Goal: Task Accomplishment & Management: Complete application form

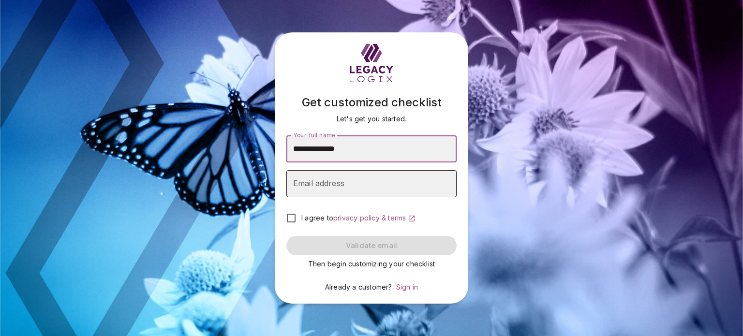
type input "**********"
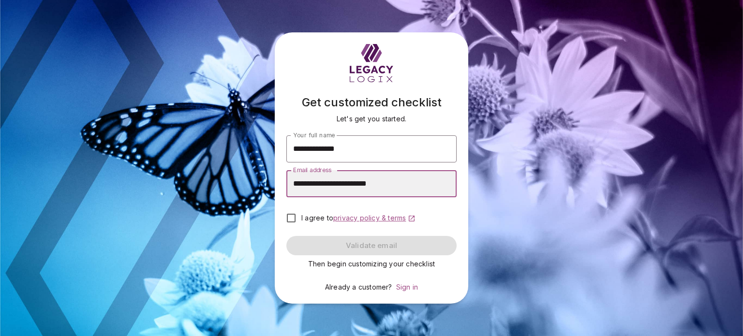
type input "**********"
click at [356, 220] on span "privacy policy & terms" at bounding box center [369, 218] width 73 height 8
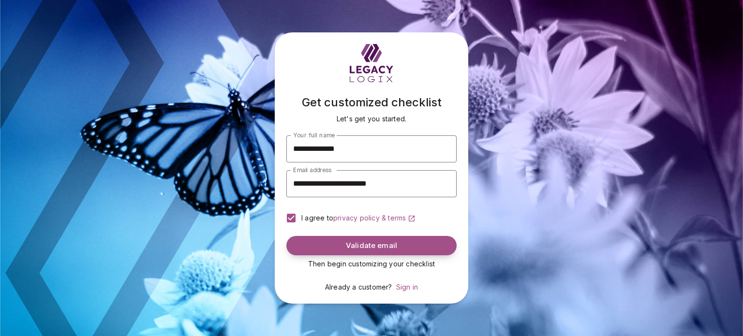
click at [362, 245] on span "Validate email" at bounding box center [371, 245] width 51 height 9
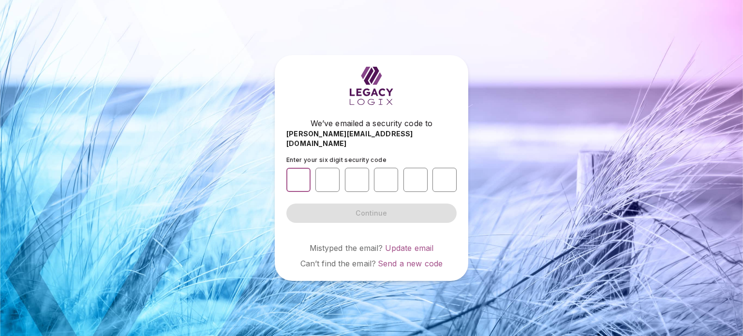
click at [301, 176] on input "number" at bounding box center [298, 180] width 24 height 24
type input "*"
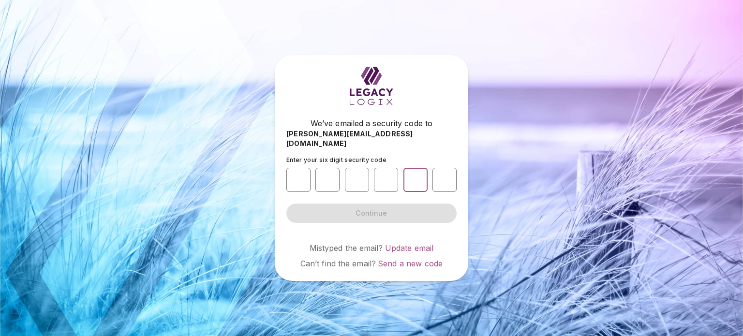
type input "*"
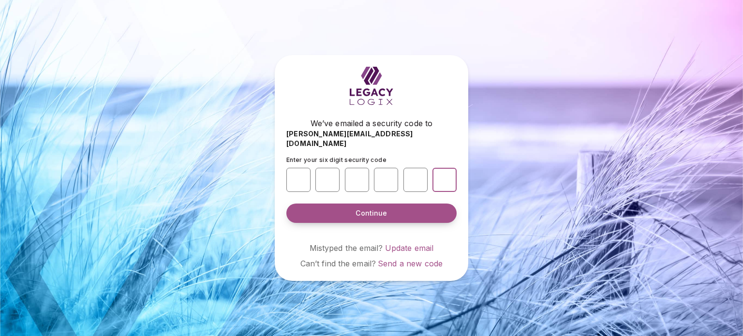
type input "*"
click at [359, 209] on span "Continue" at bounding box center [370, 213] width 31 height 10
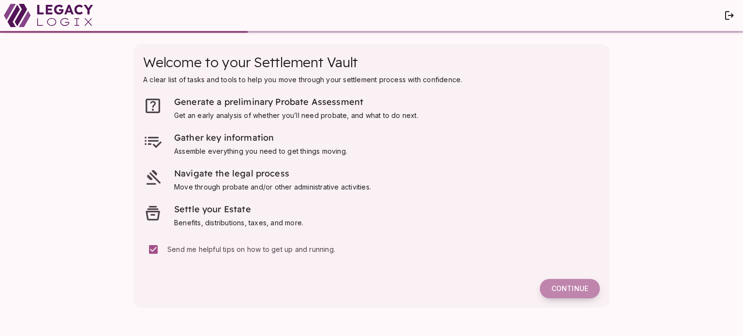
click at [562, 291] on span "Continue" at bounding box center [569, 288] width 37 height 9
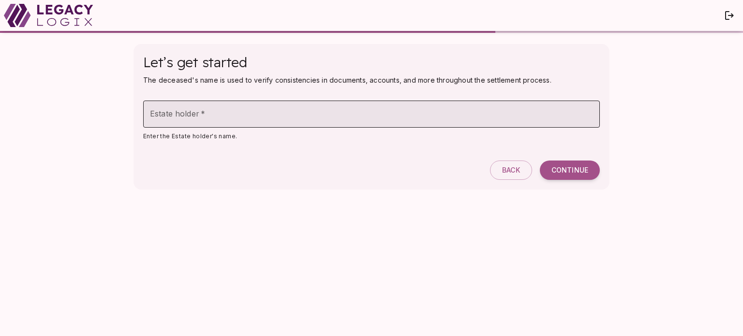
click at [354, 112] on input "Estate holder   *" at bounding box center [371, 114] width 456 height 27
type input "**********"
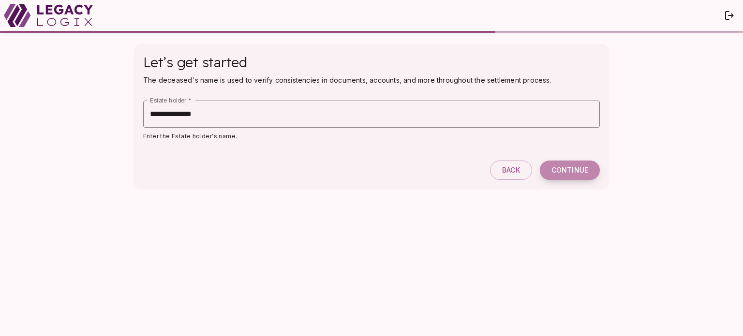
click at [570, 178] on button "Continue" at bounding box center [570, 170] width 60 height 19
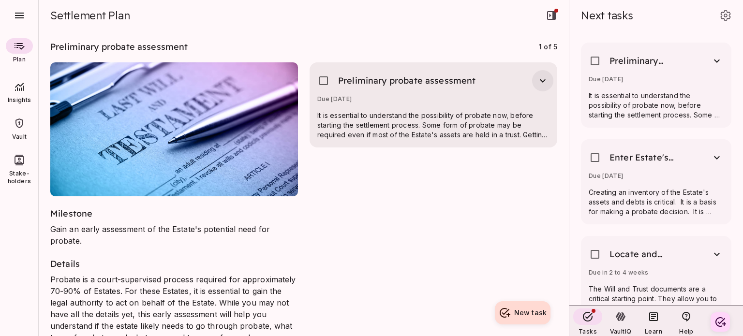
click at [540, 80] on icon "button" at bounding box center [543, 80] width 6 height 3
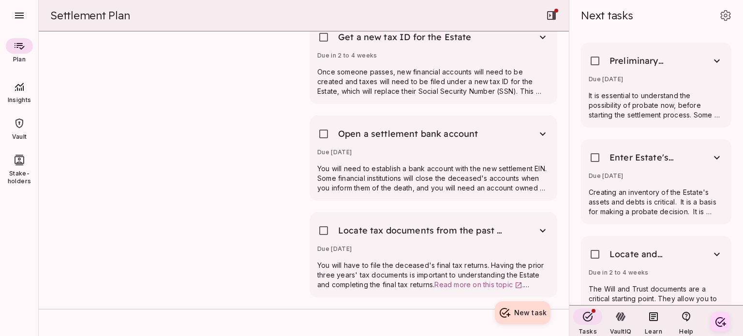
scroll to position [629, 0]
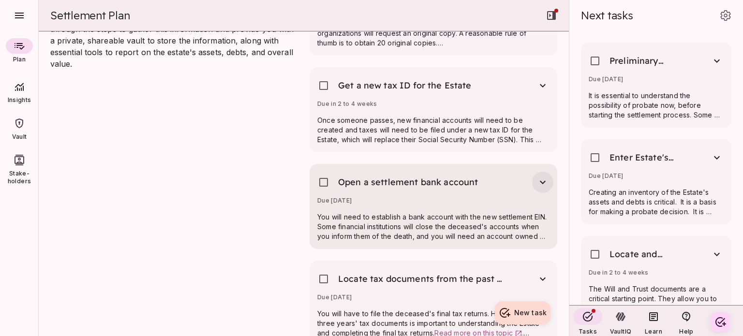
click at [537, 176] on icon "button" at bounding box center [543, 182] width 12 height 12
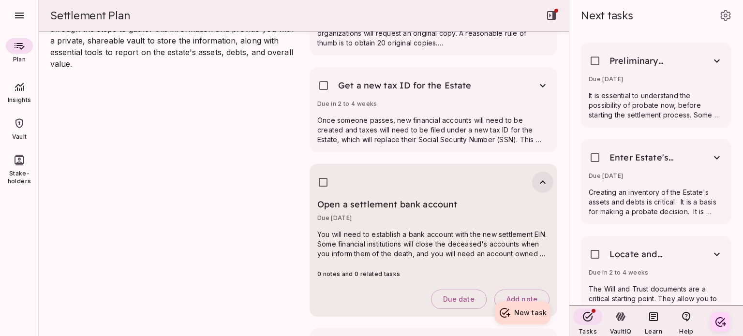
click at [537, 176] on icon "button" at bounding box center [543, 182] width 12 height 12
